Goal: Obtain resource: Download file/media

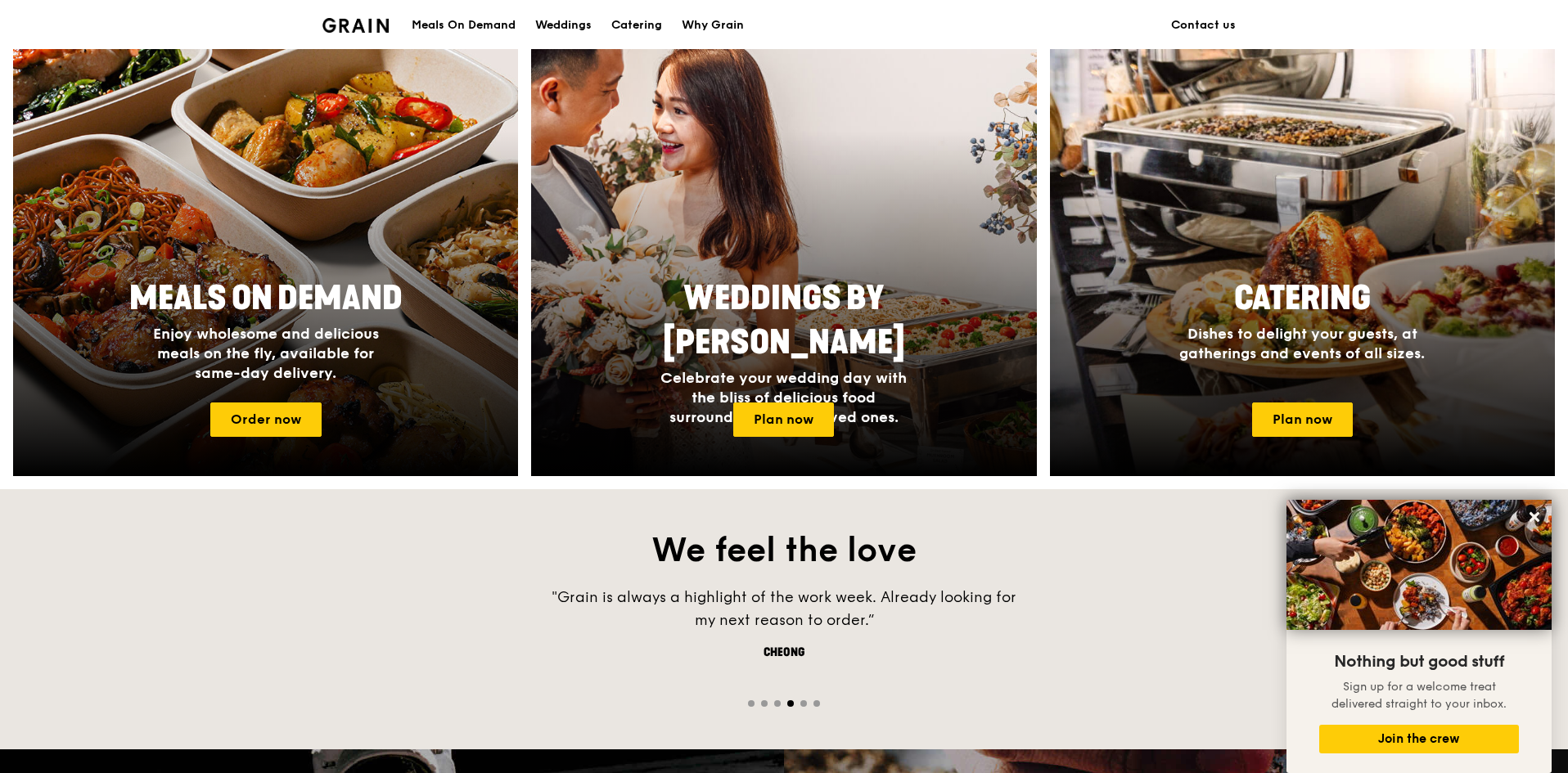
scroll to position [348, 0]
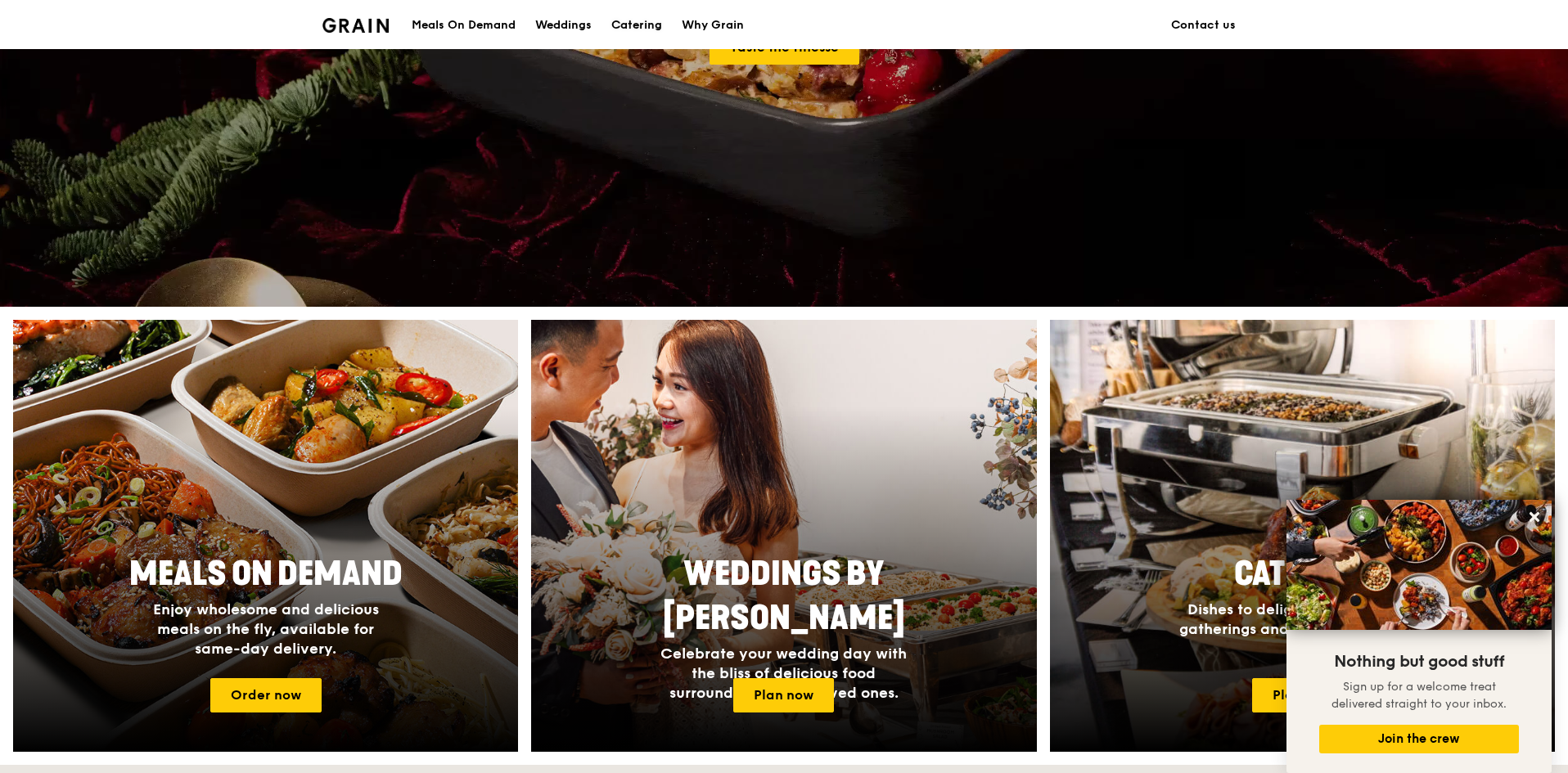
click at [630, 25] on div "Catering" at bounding box center [637, 26] width 51 height 49
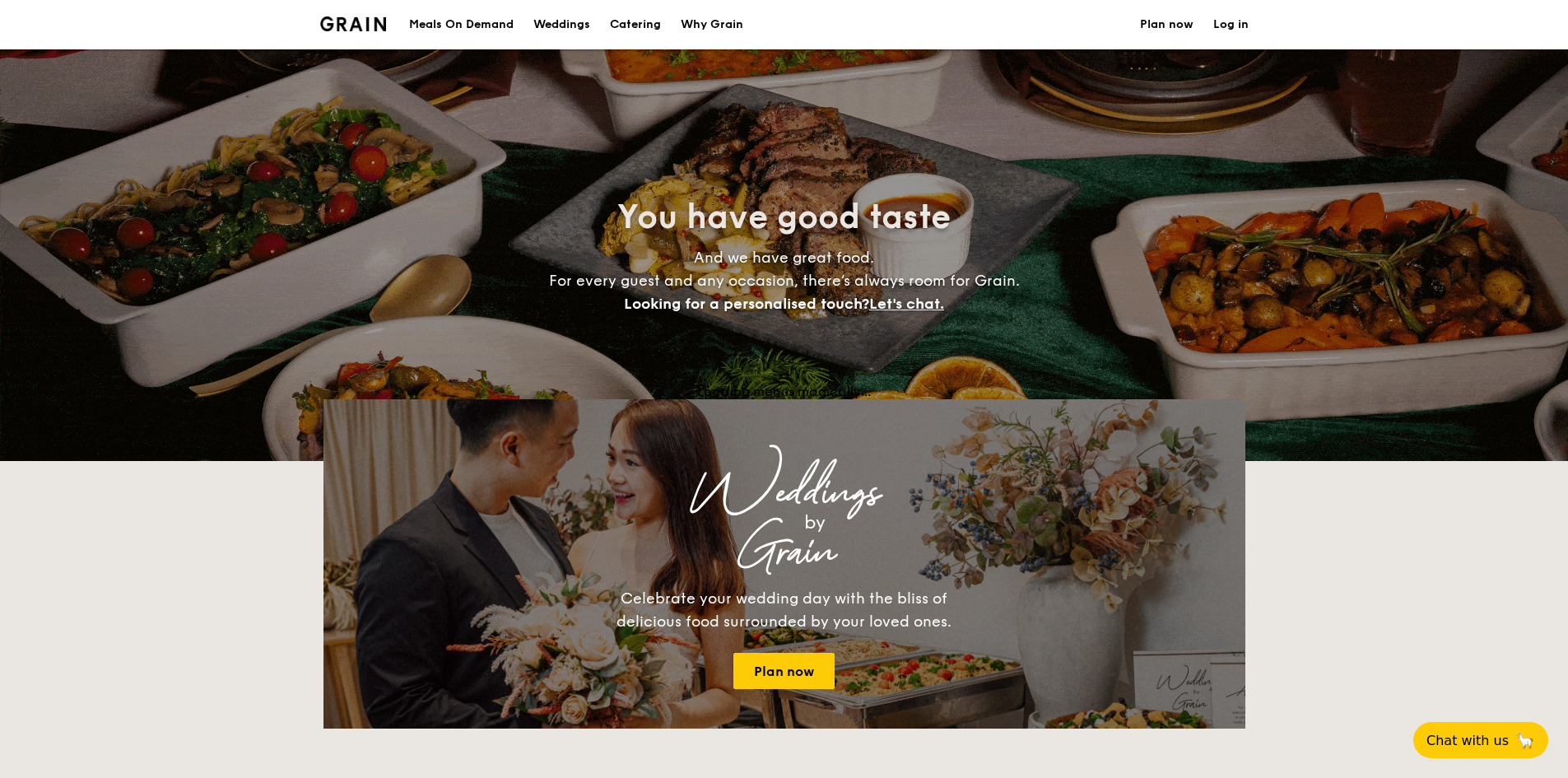
select select
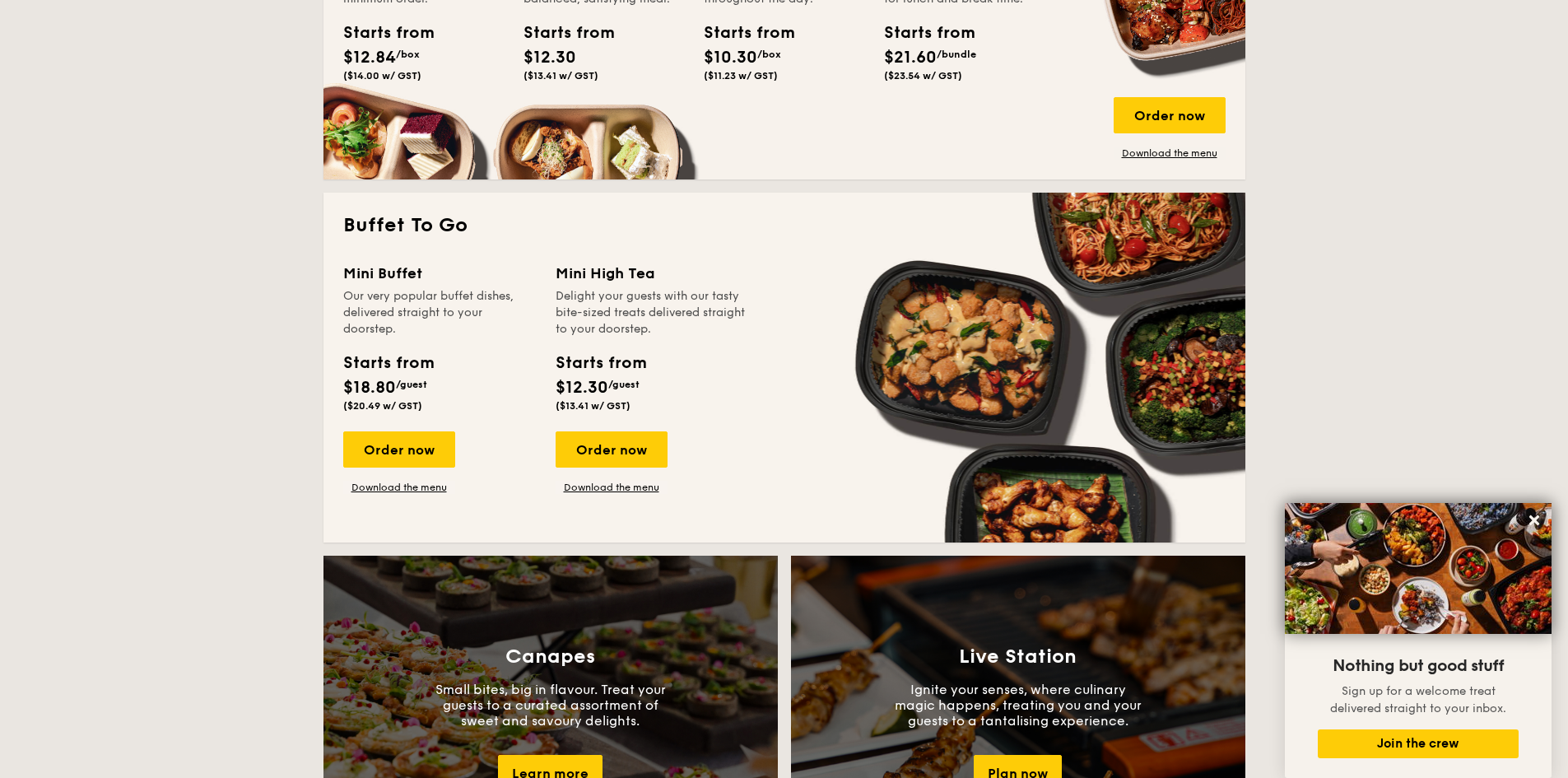
scroll to position [906, 0]
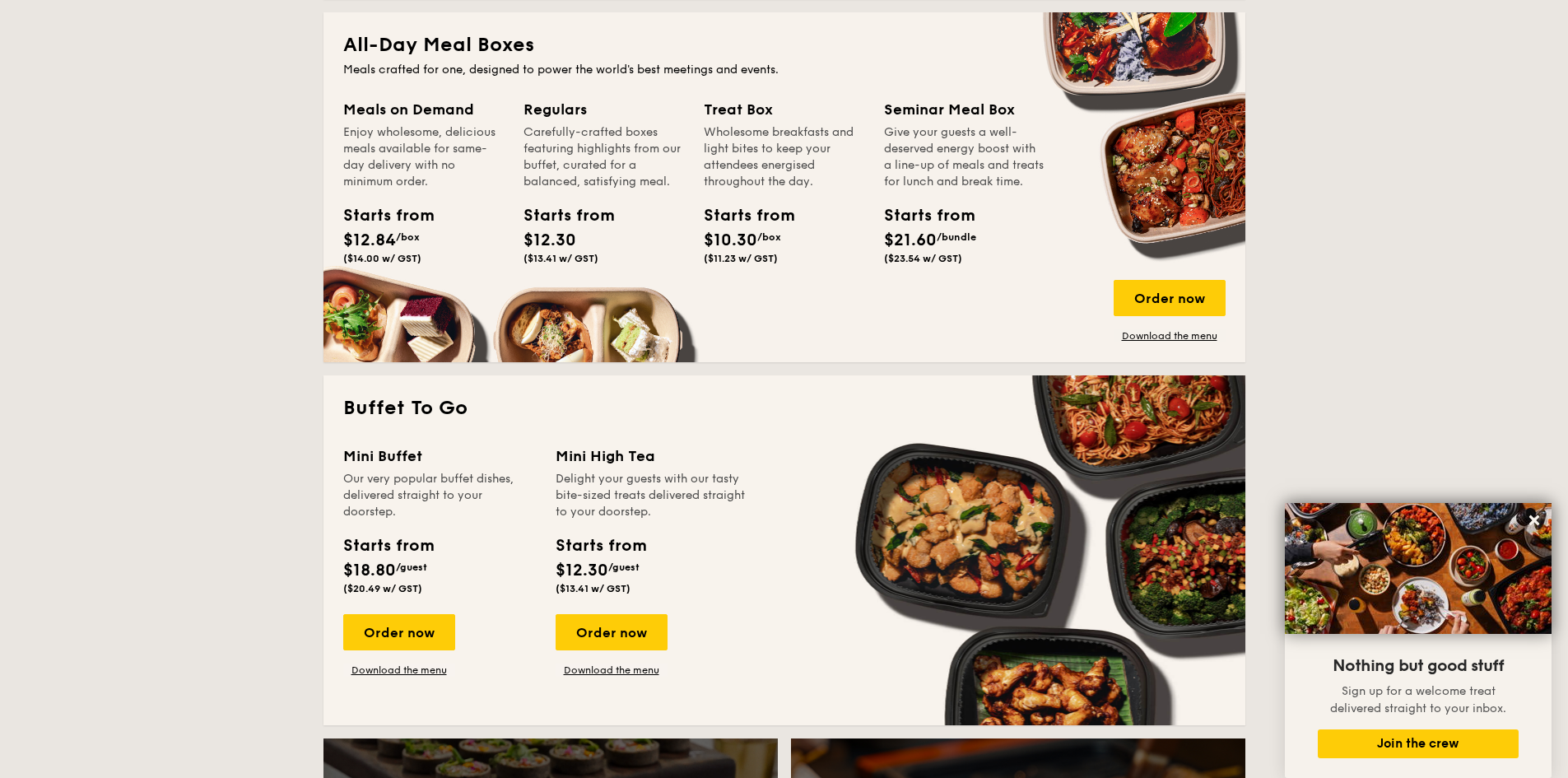
scroll to position [494, 0]
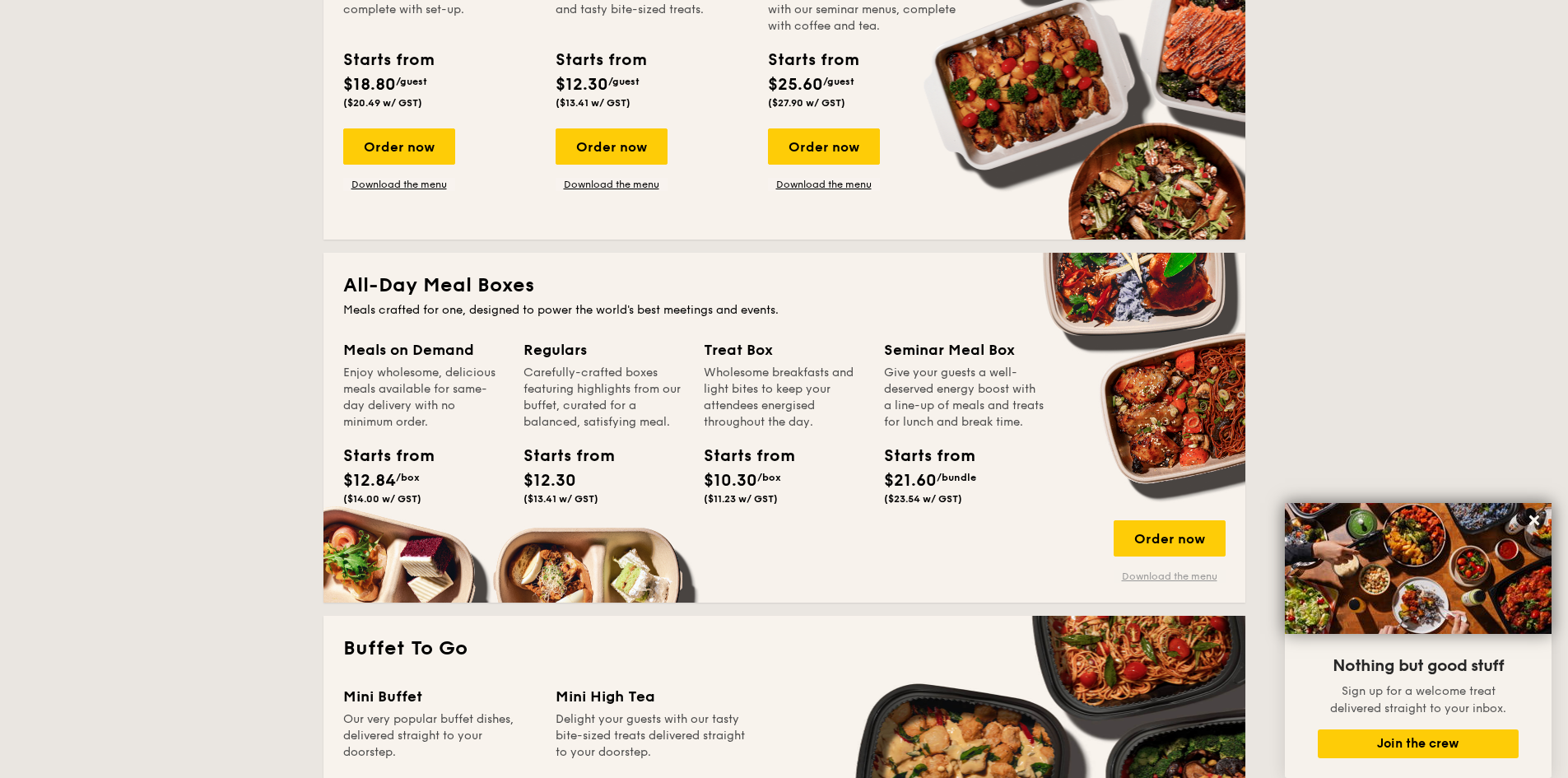
click at [1178, 572] on link "Download the menu" at bounding box center [1170, 576] width 112 height 13
